Goal: Information Seeking & Learning: Learn about a topic

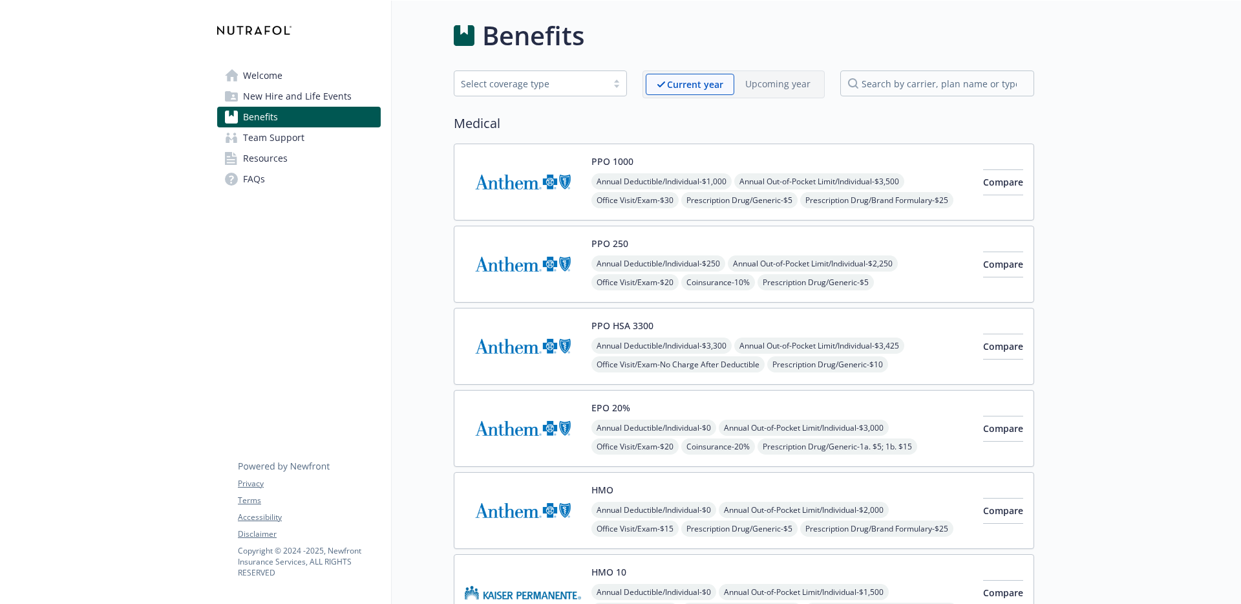
click at [240, 76] on link "Welcome" at bounding box center [299, 75] width 164 height 21
click at [262, 80] on span "Welcome" at bounding box center [262, 75] width 39 height 21
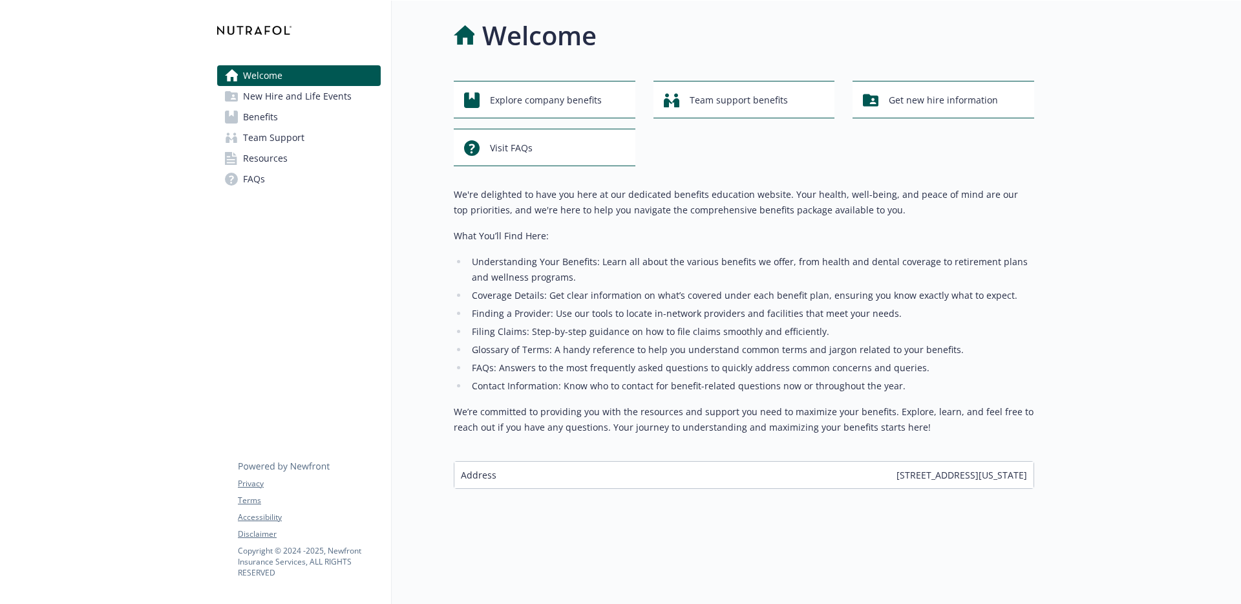
click at [247, 180] on span "FAQs" at bounding box center [254, 179] width 22 height 21
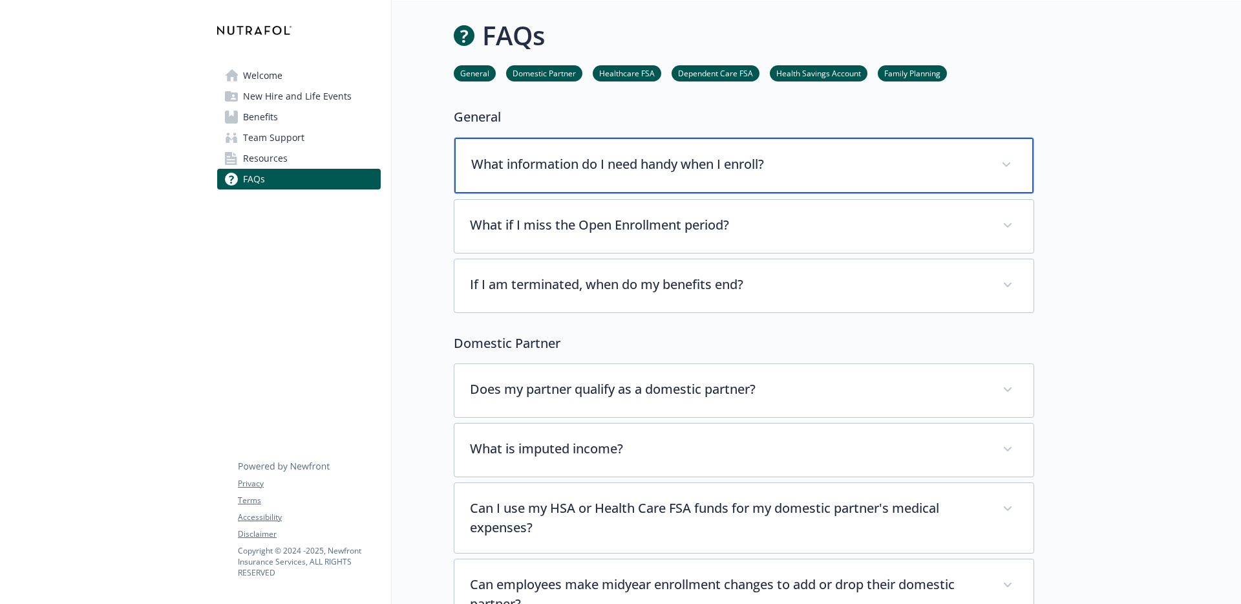
click at [1015, 164] on span at bounding box center [1006, 164] width 21 height 21
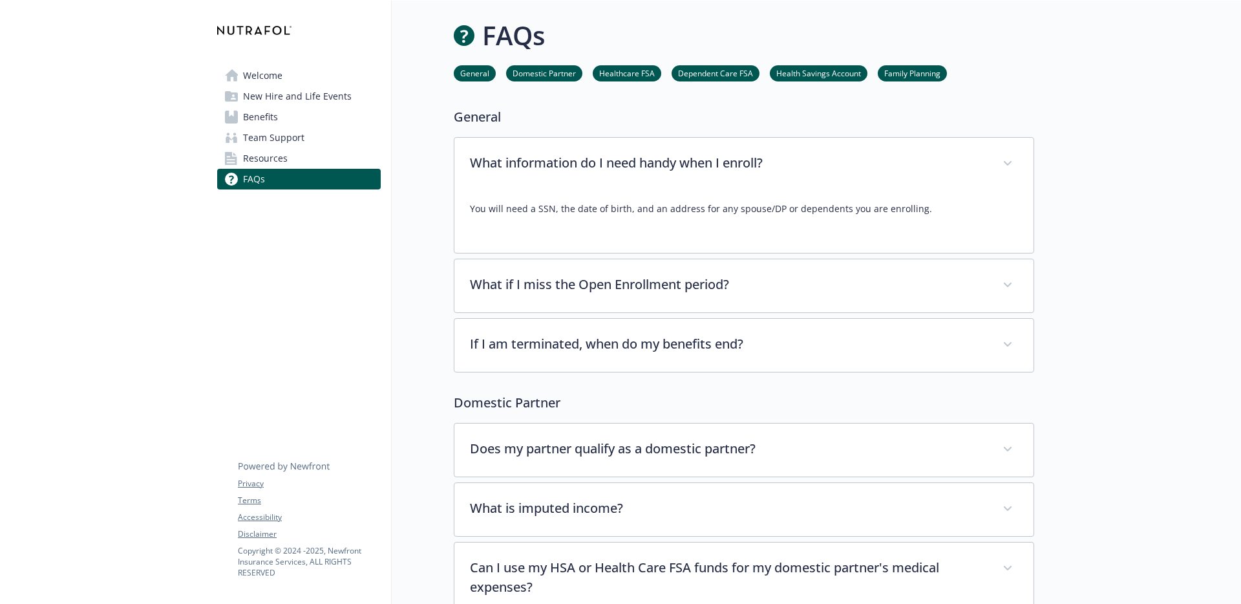
click at [315, 154] on link "Resources" at bounding box center [299, 158] width 164 height 21
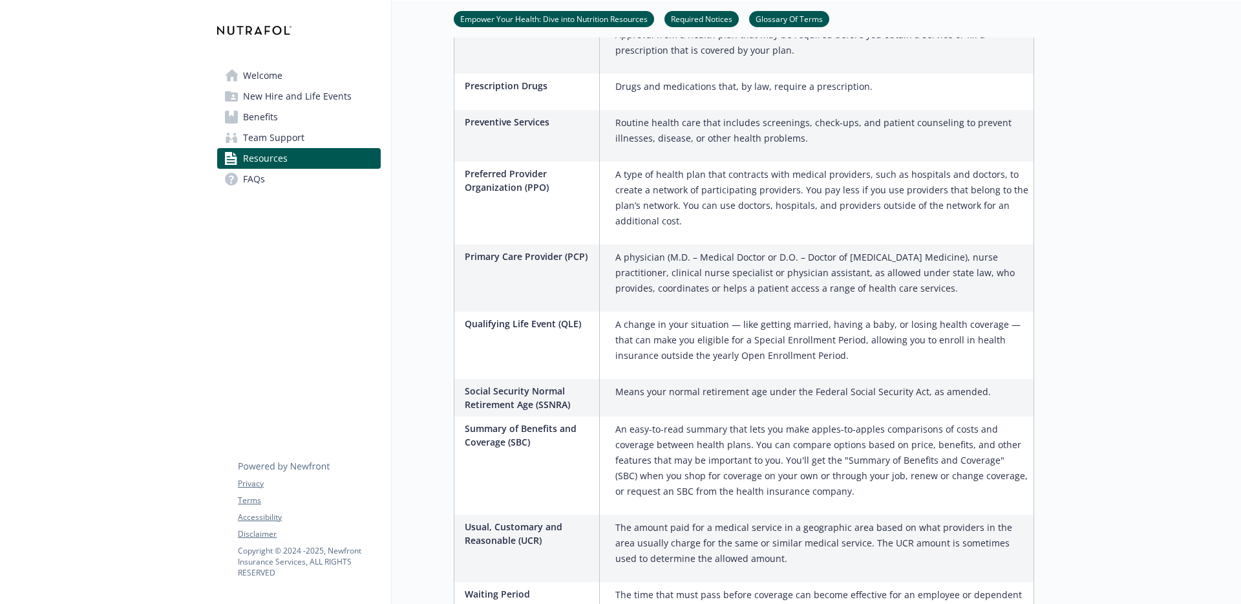
scroll to position [1985, 0]
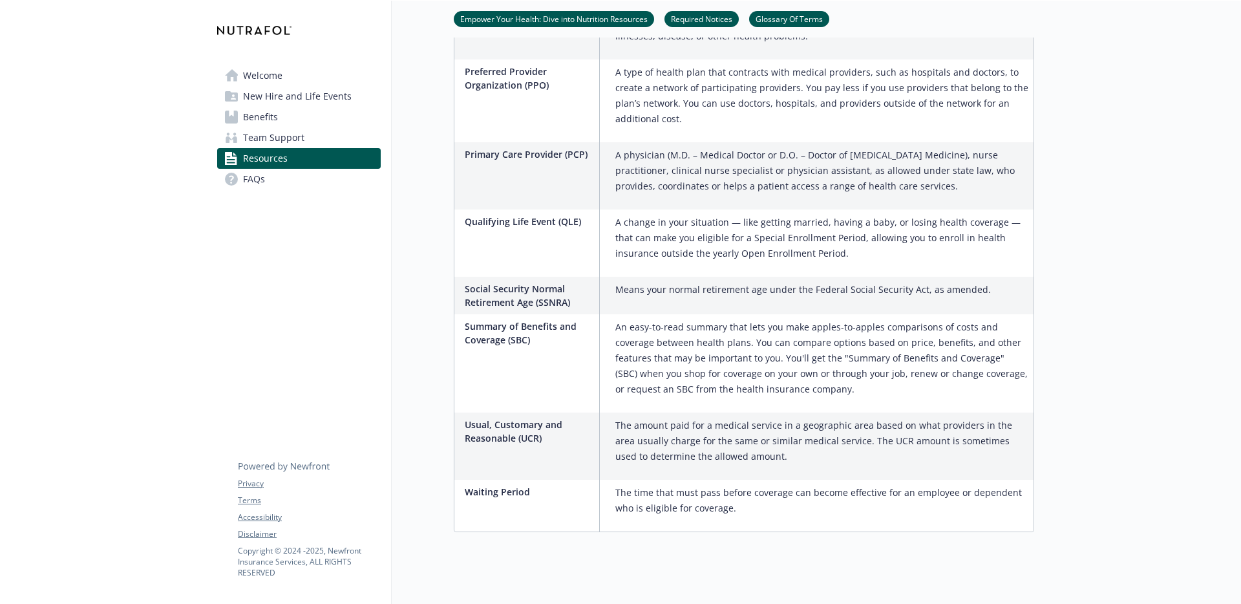
click at [285, 120] on link "Benefits" at bounding box center [299, 117] width 164 height 21
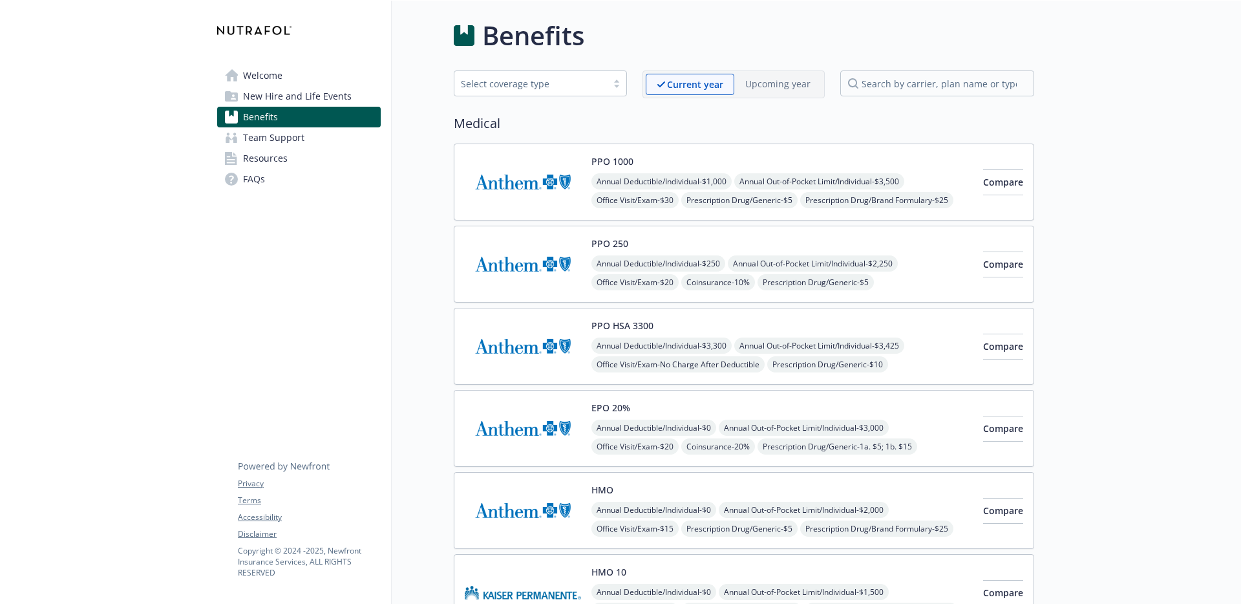
click at [521, 179] on img at bounding box center [523, 181] width 116 height 55
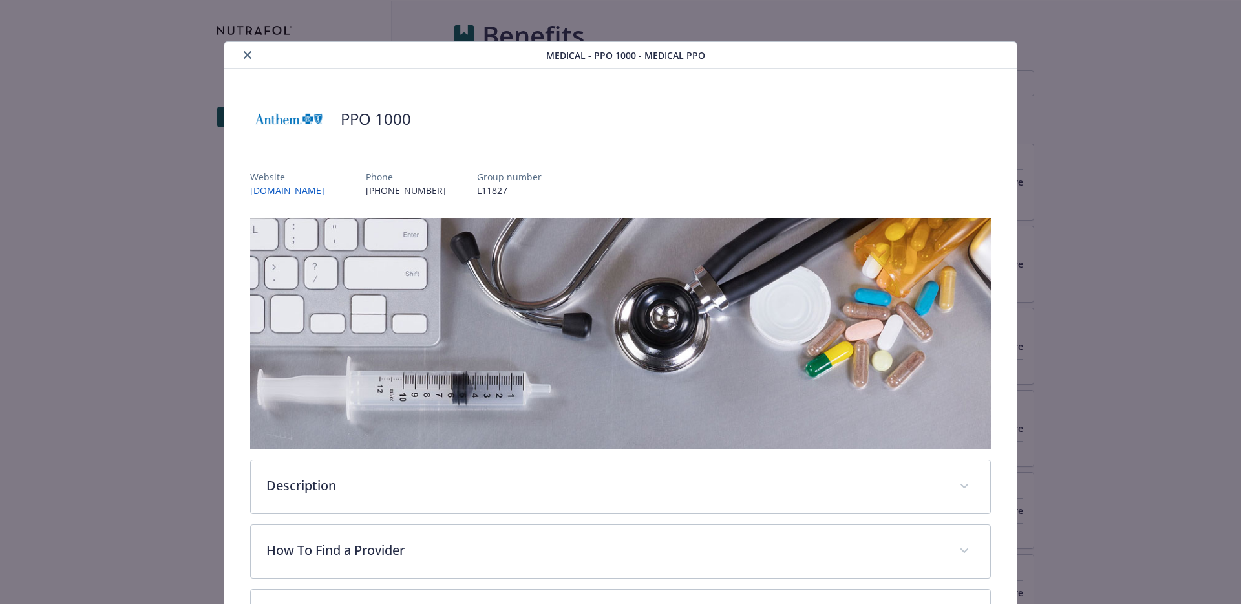
click at [249, 55] on button "close" at bounding box center [248, 55] width 16 height 16
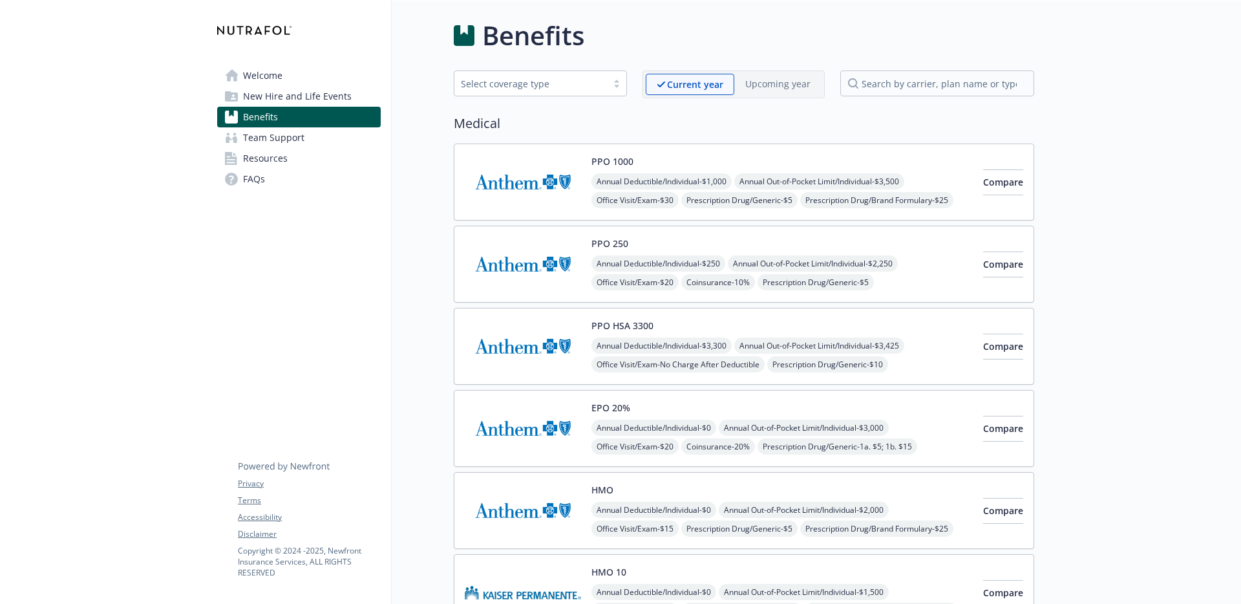
click at [268, 78] on span "Welcome" at bounding box center [262, 75] width 39 height 21
